Goal: Navigation & Orientation: Find specific page/section

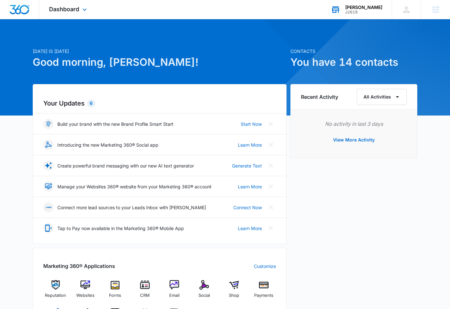
click at [362, 11] on div "J2619" at bounding box center [363, 12] width 37 height 4
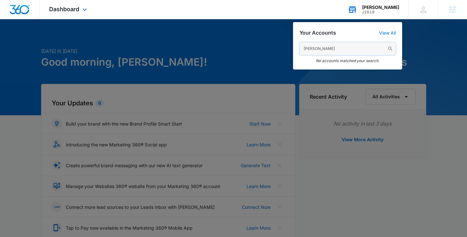
click at [327, 51] on input "garret durie" at bounding box center [347, 48] width 96 height 13
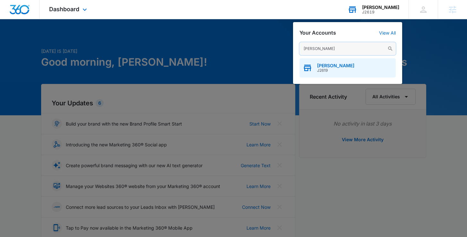
type input "kelsey darne"
click at [343, 69] on span "J2619" at bounding box center [335, 70] width 37 height 4
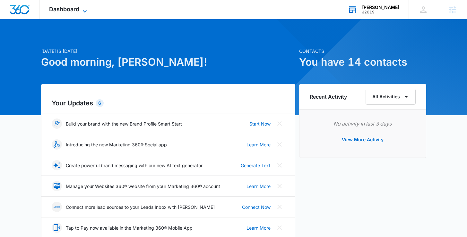
click at [57, 10] on span "Dashboard" at bounding box center [64, 9] width 30 height 7
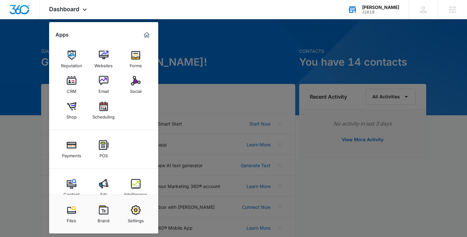
click at [400, 30] on div at bounding box center [233, 118] width 467 height 237
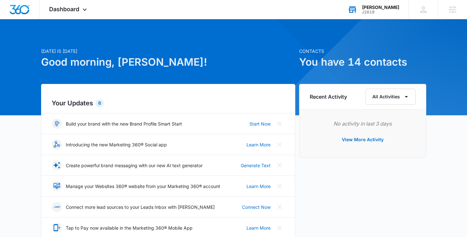
click at [391, 12] on div "J2619" at bounding box center [380, 12] width 37 height 4
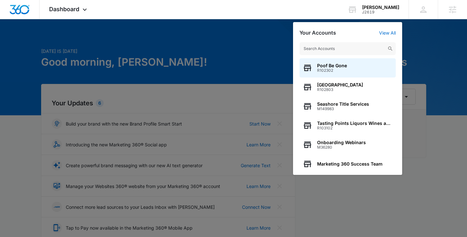
click at [331, 53] on input "text" at bounding box center [347, 48] width 96 height 13
click at [334, 47] on input "text" at bounding box center [347, 48] width 96 height 13
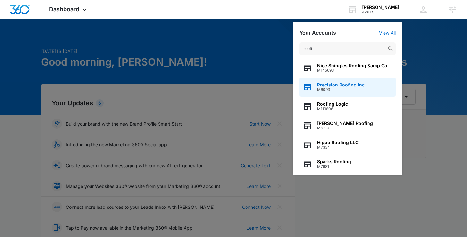
type input "roofi"
click at [342, 90] on span "M6093" at bounding box center [341, 90] width 49 height 4
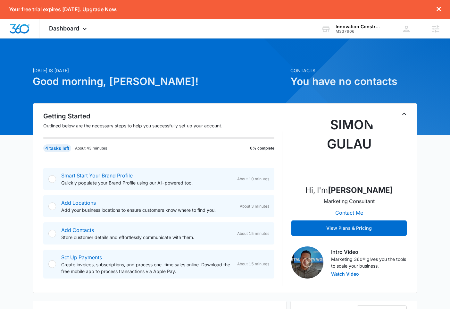
click at [440, 8] on icon "dismiss this dialog" at bounding box center [439, 9] width 4 height 4
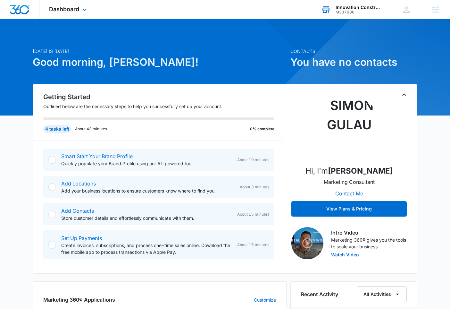
click at [366, 6] on div "Innovation Construction & Consultants Llc" at bounding box center [359, 7] width 47 height 5
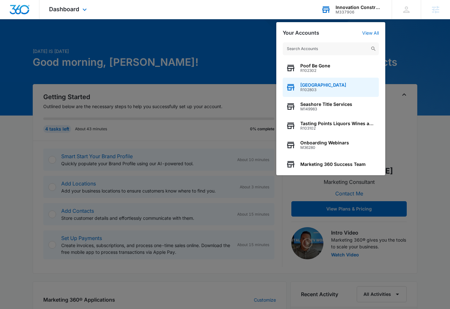
click at [331, 88] on span "R102803" at bounding box center [323, 90] width 46 height 4
